Goal: Book appointment/travel/reservation

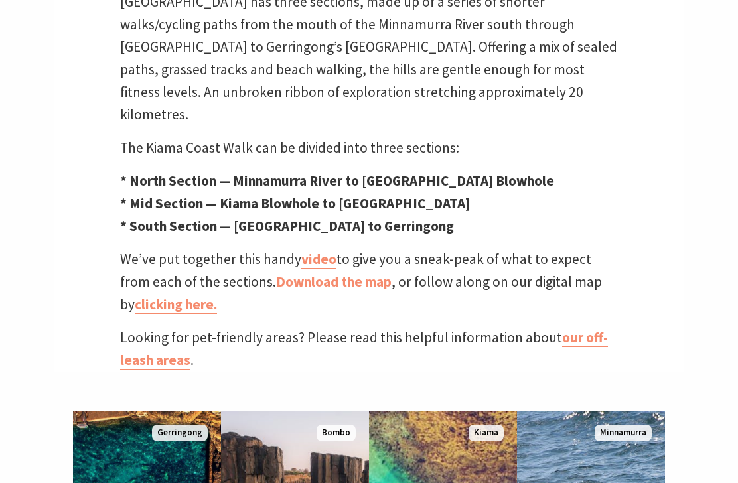
scroll to position [491, 0]
click at [331, 273] on link "Download the map" at bounding box center [334, 282] width 116 height 19
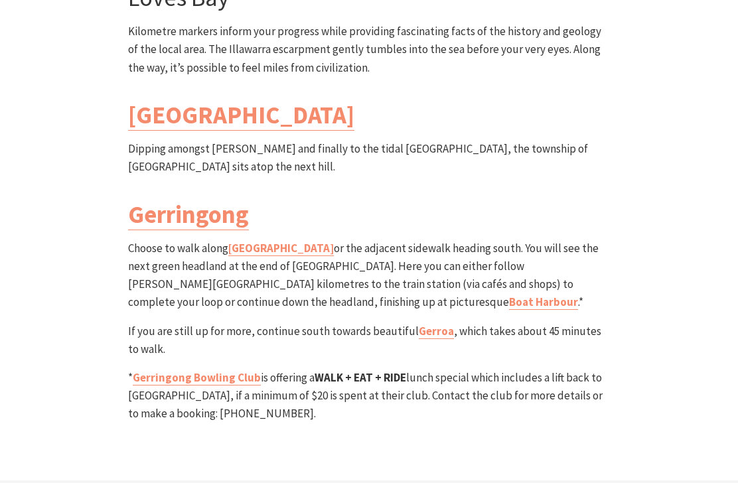
scroll to position [3887, 0]
click at [509, 294] on link "Boat Harbour" at bounding box center [543, 301] width 69 height 15
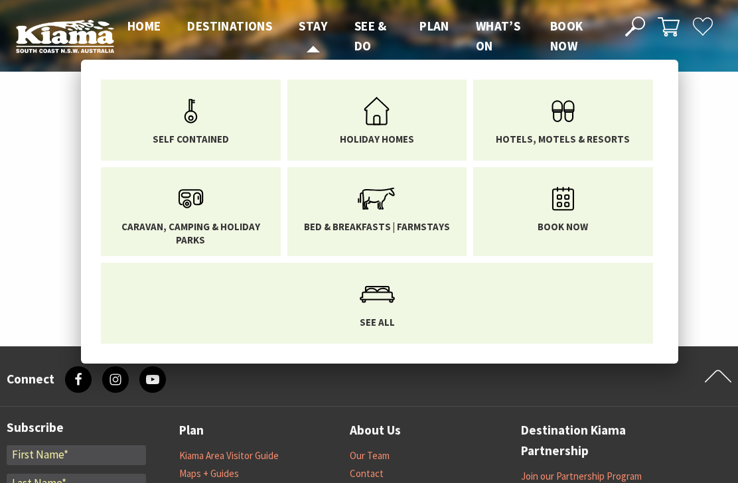
click at [315, 33] on span "Stay" at bounding box center [313, 26] width 29 height 16
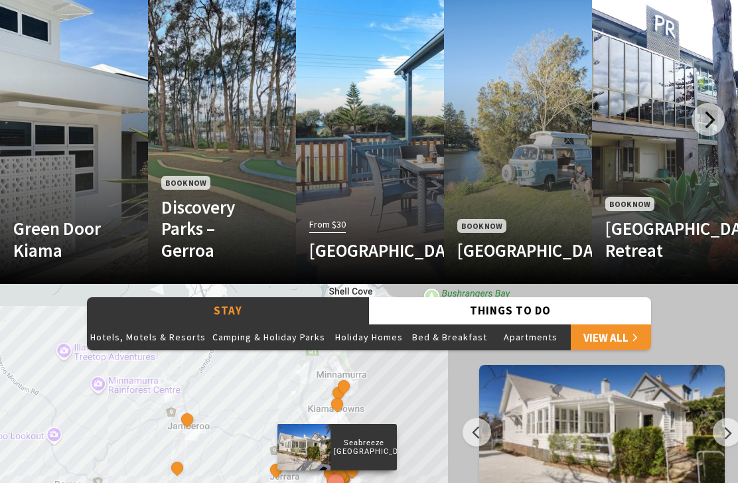
scroll to position [813, 0]
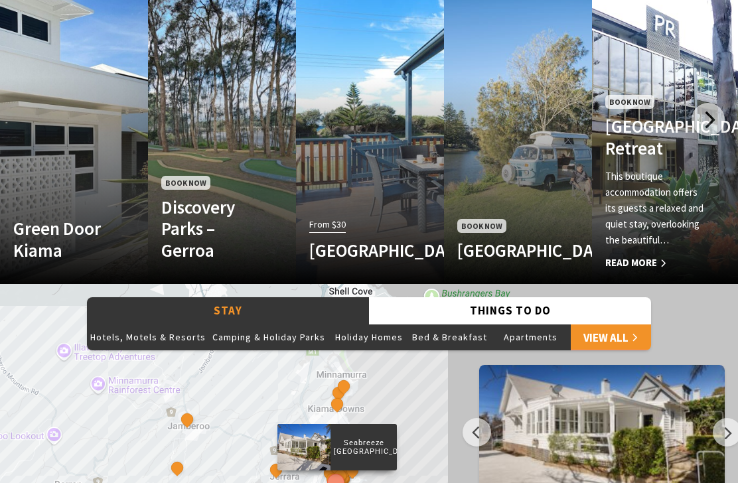
click at [702, 243] on p "This boutique accommodation offers its guests a relaxed and quiet stay, overloo…" at bounding box center [655, 209] width 100 height 80
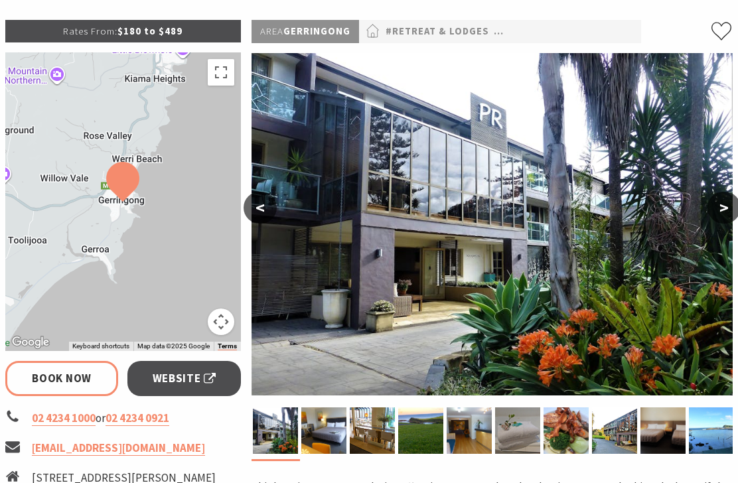
select select "3"
select select "2"
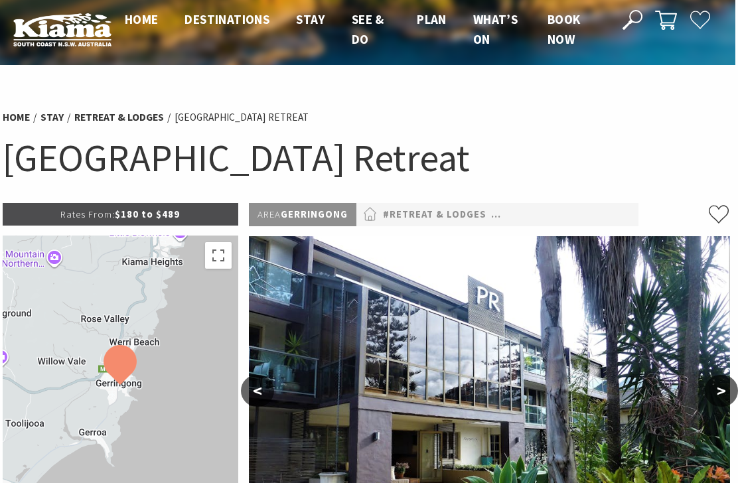
scroll to position [0, 3]
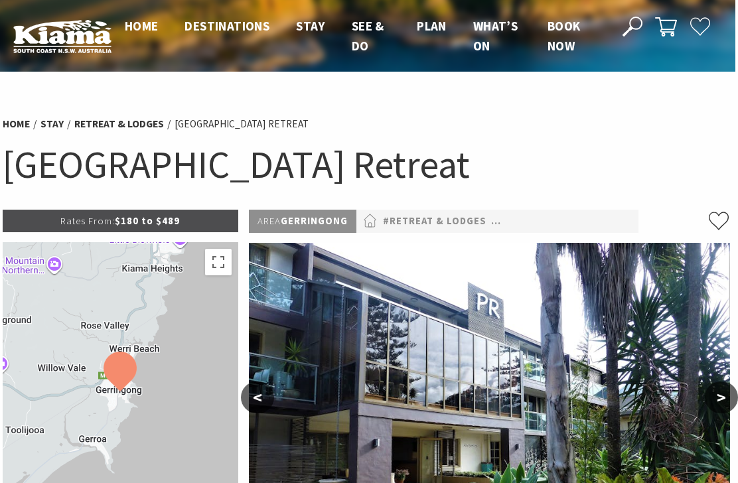
select select "3"
